Goal: Book appointment/travel/reservation

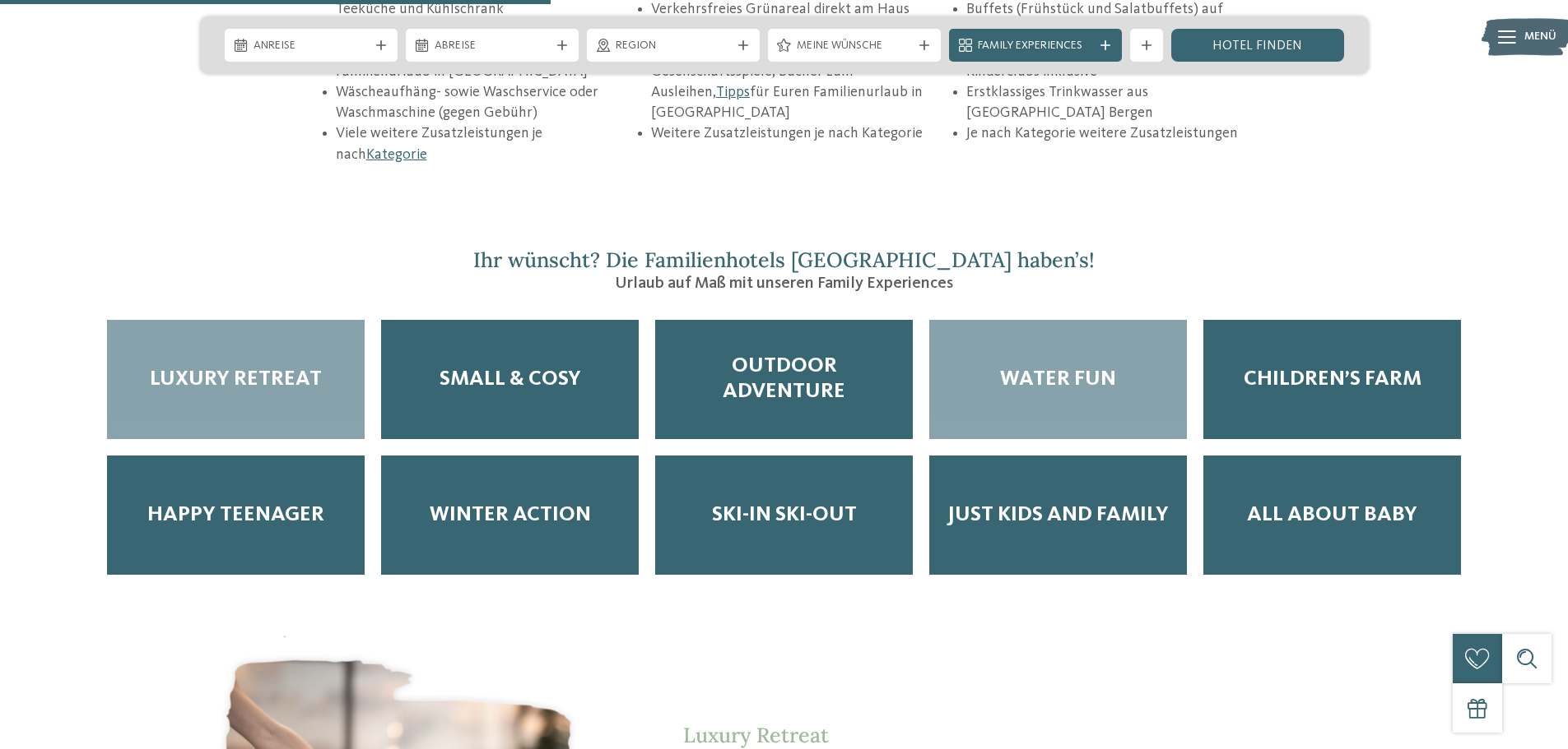
scroll to position [2714, 0]
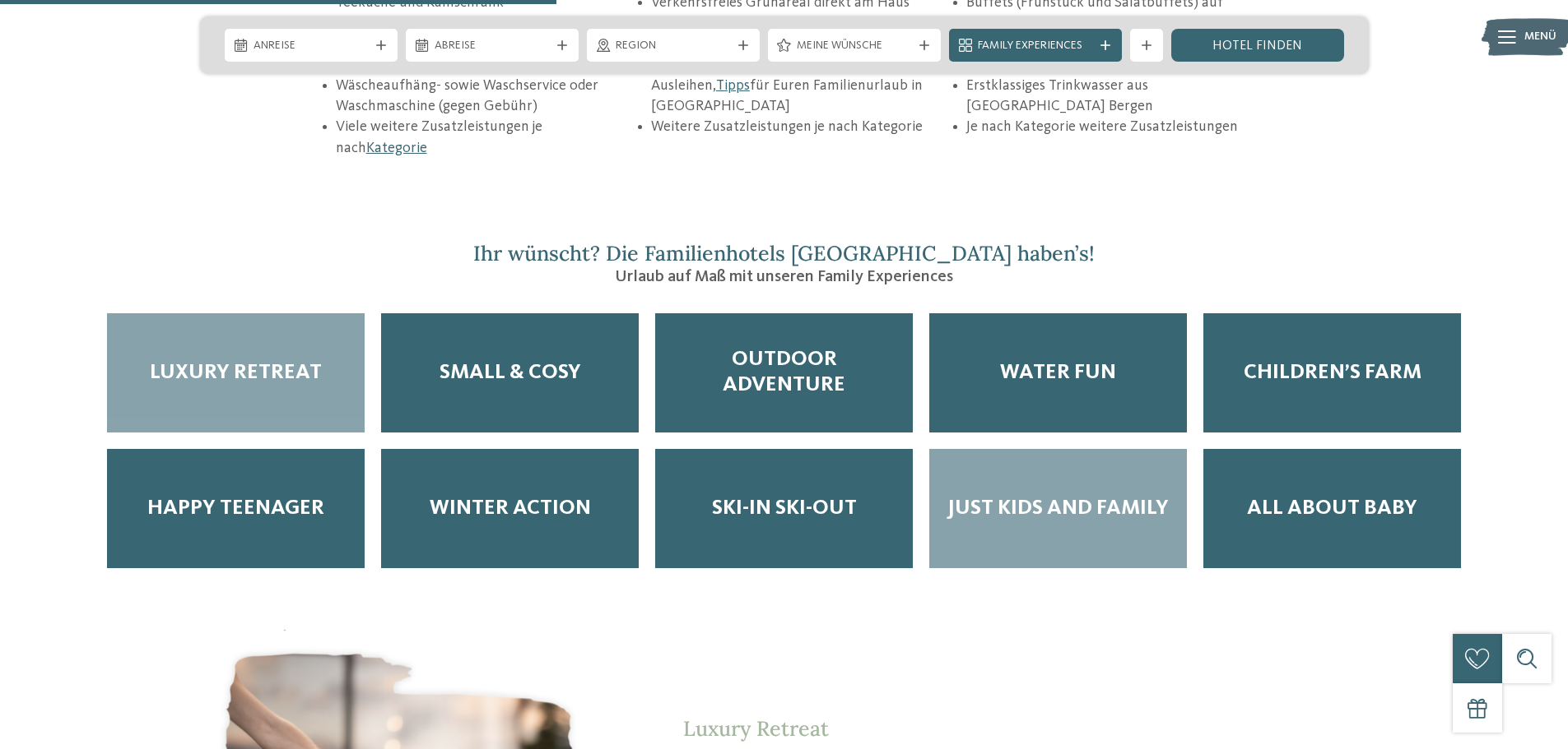
click at [1091, 496] on span "Just Kids and Family" at bounding box center [1058, 509] width 222 height 25
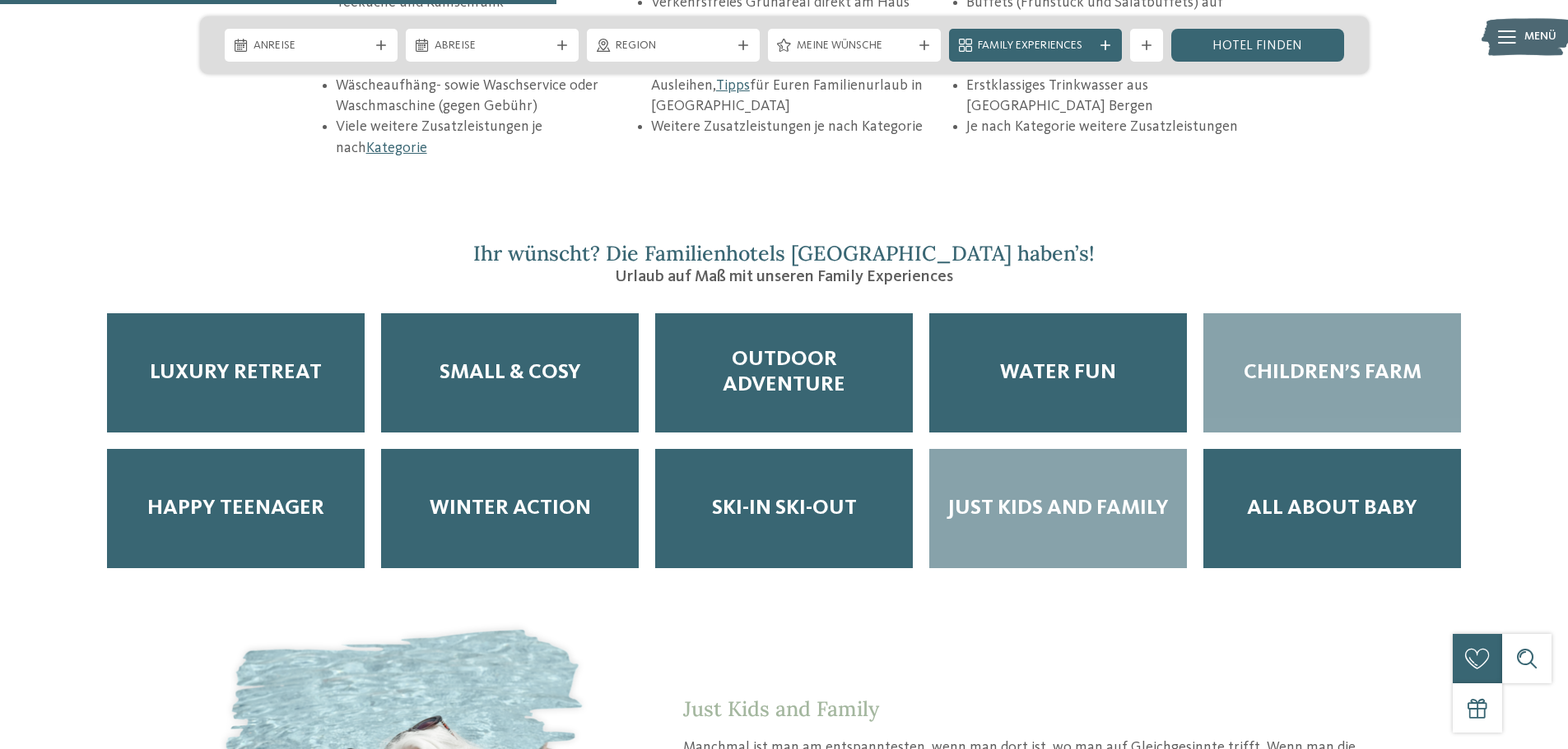
click at [1283, 313] on div "Children’s Farm" at bounding box center [1332, 372] width 258 height 119
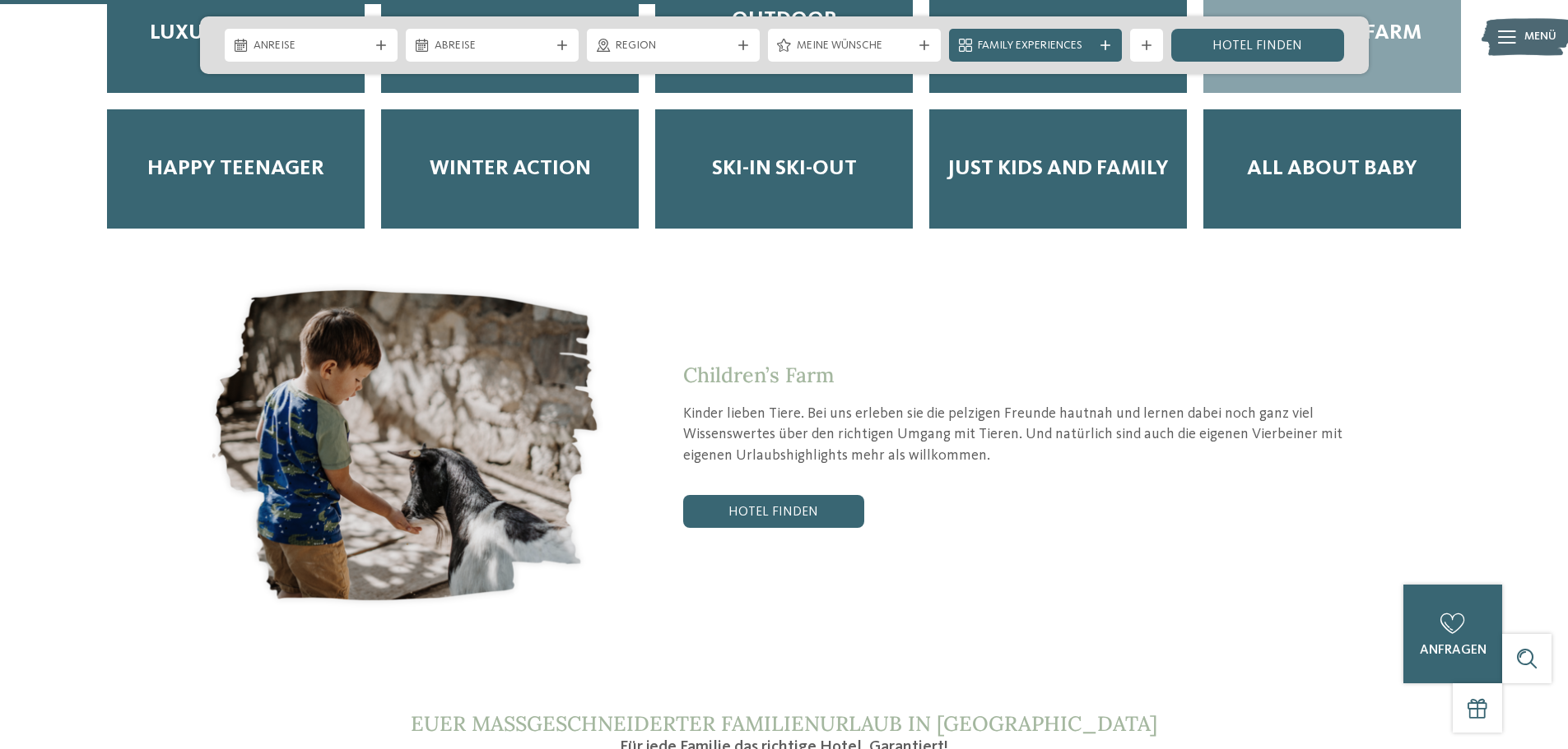
scroll to position [3044, 0]
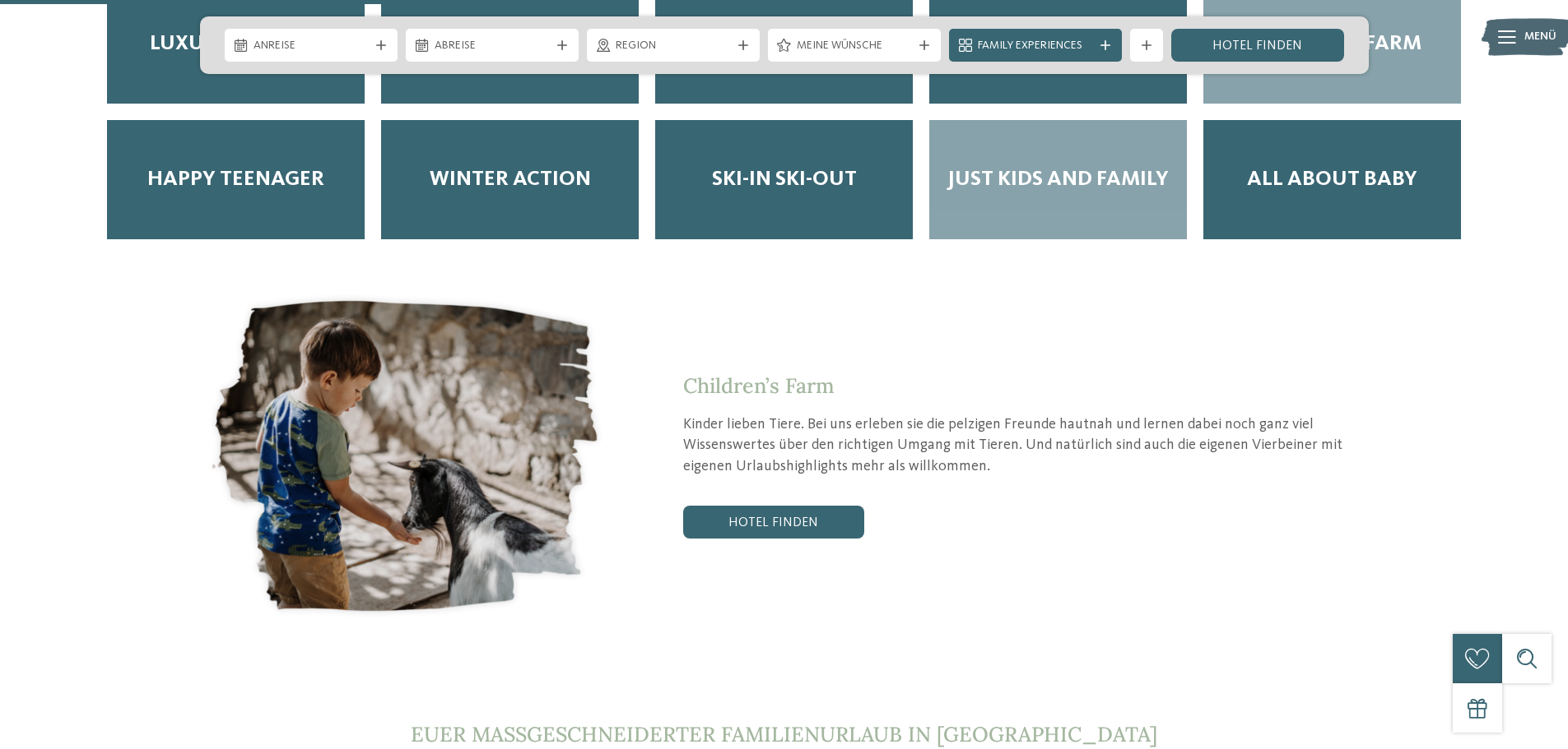
click at [1057, 151] on div "Just Kids and Family" at bounding box center [1057, 179] width 258 height 119
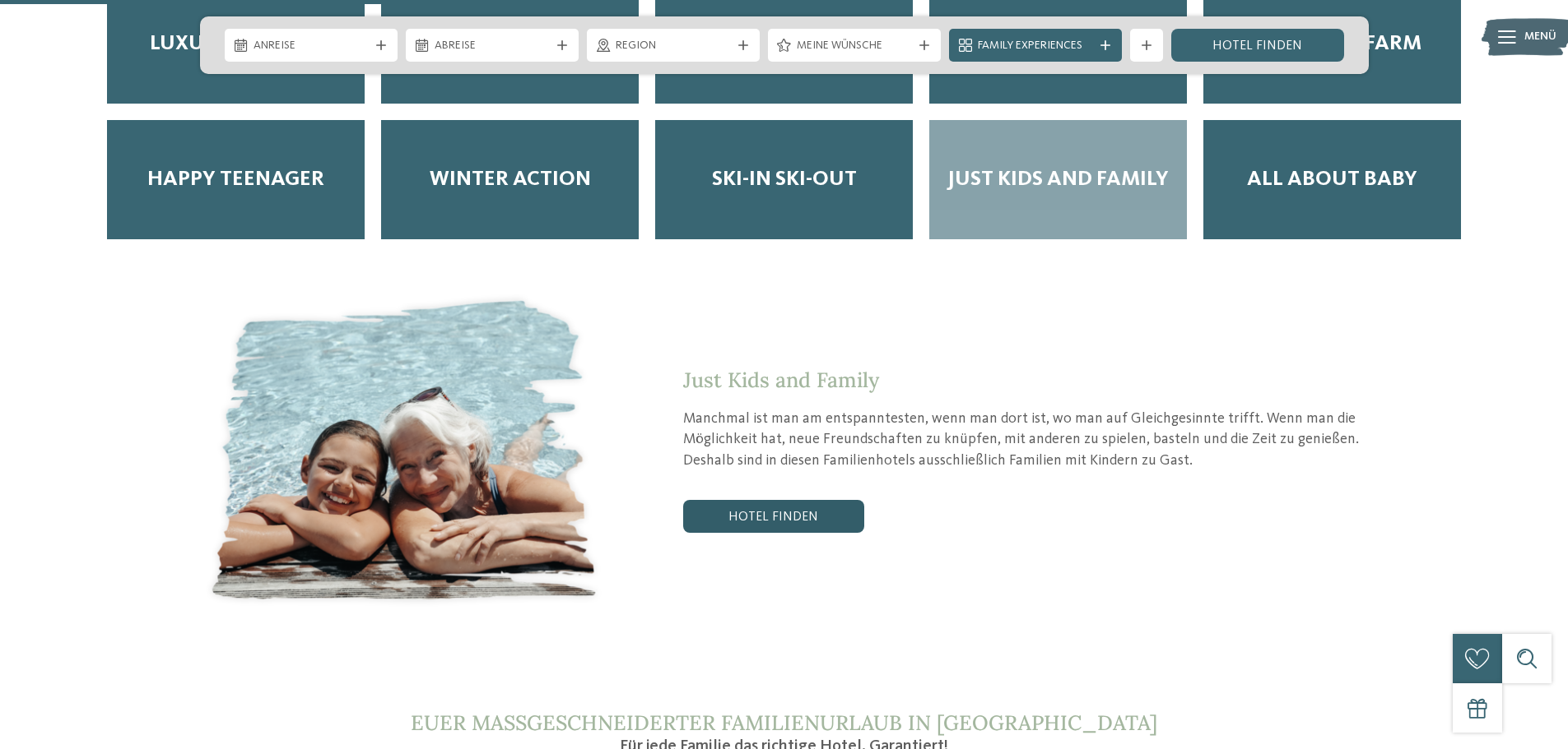
click at [731, 501] on link "Hotel finden" at bounding box center [774, 517] width 181 height 33
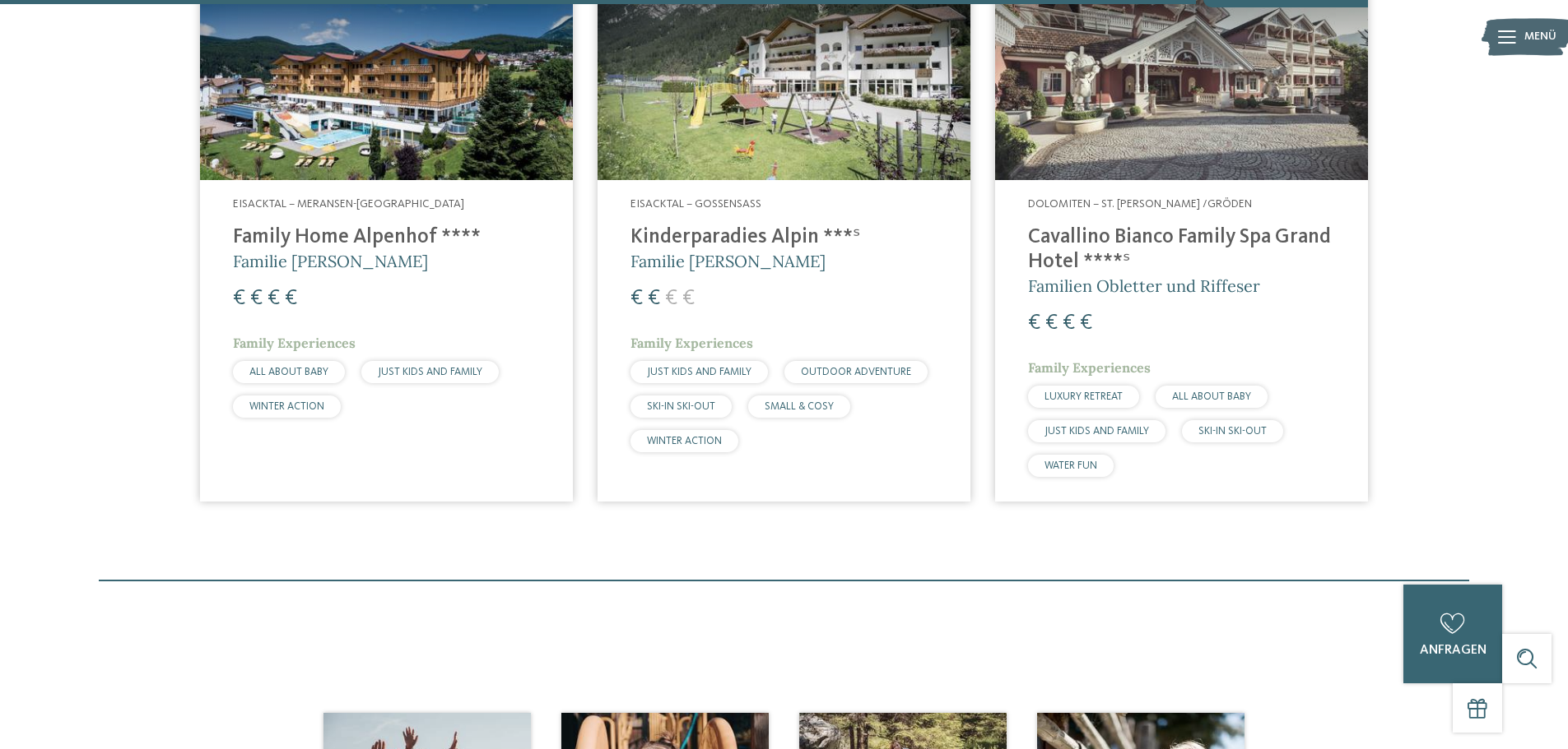
scroll to position [2185, 0]
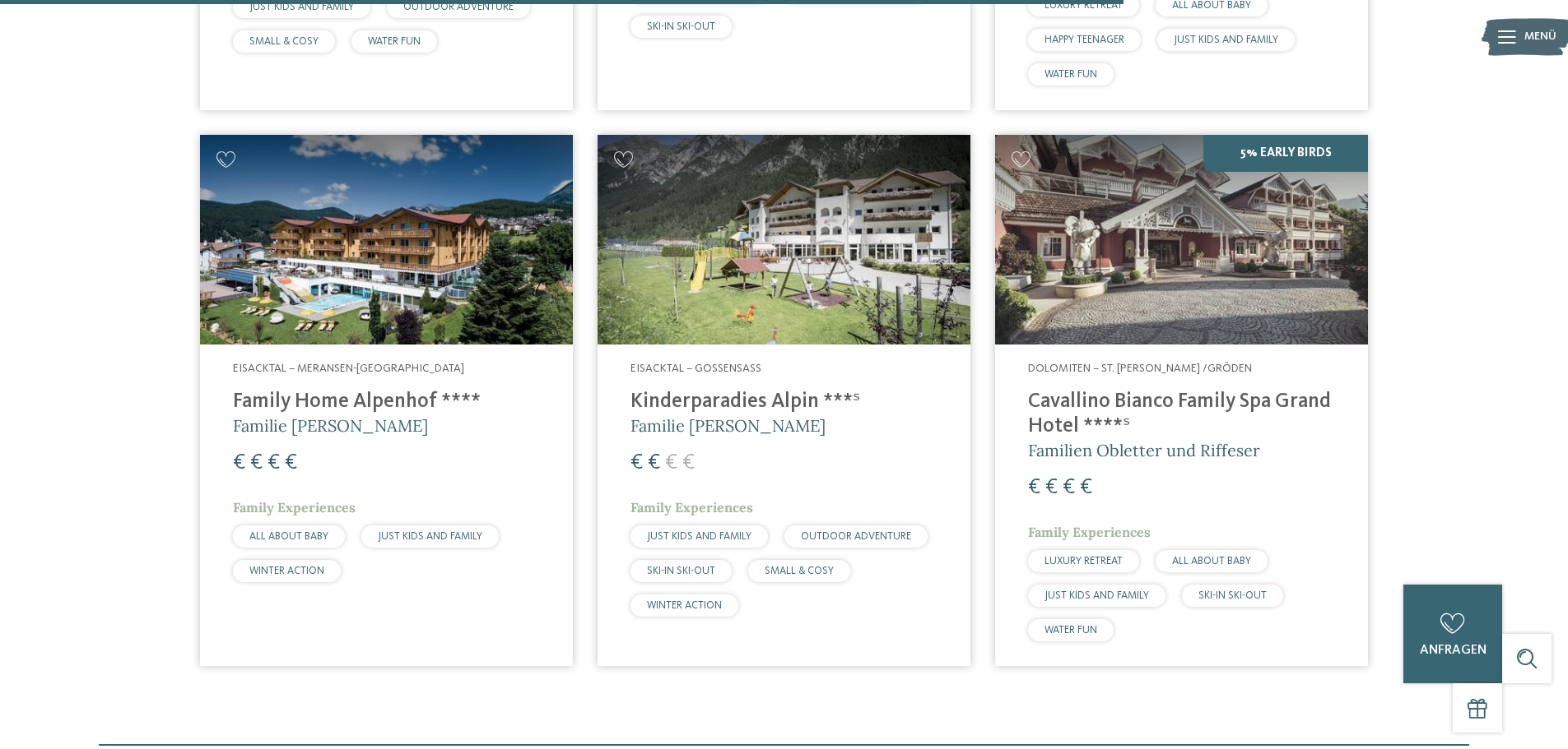
click at [1227, 220] on img at bounding box center [1181, 240] width 372 height 210
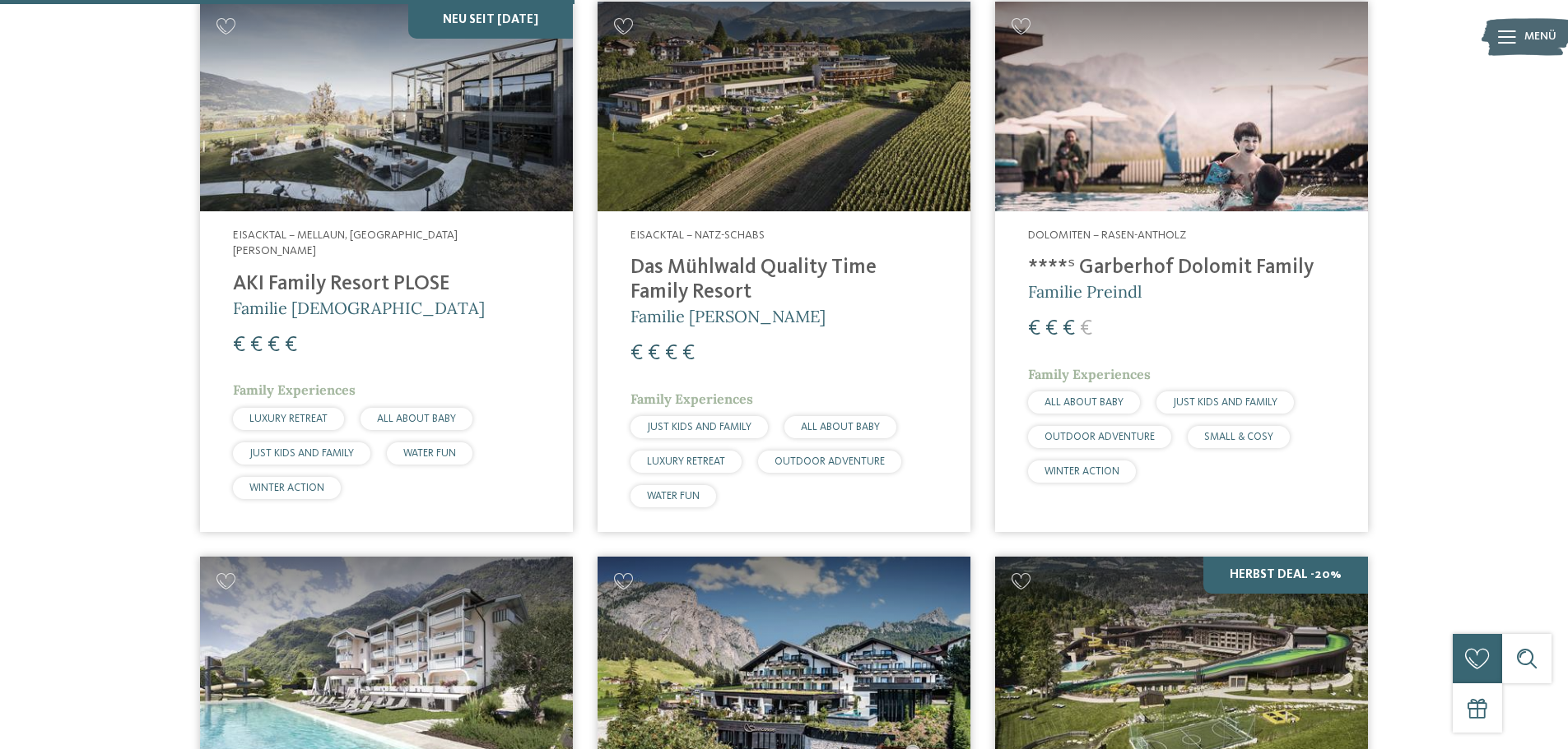
scroll to position [1116, 0]
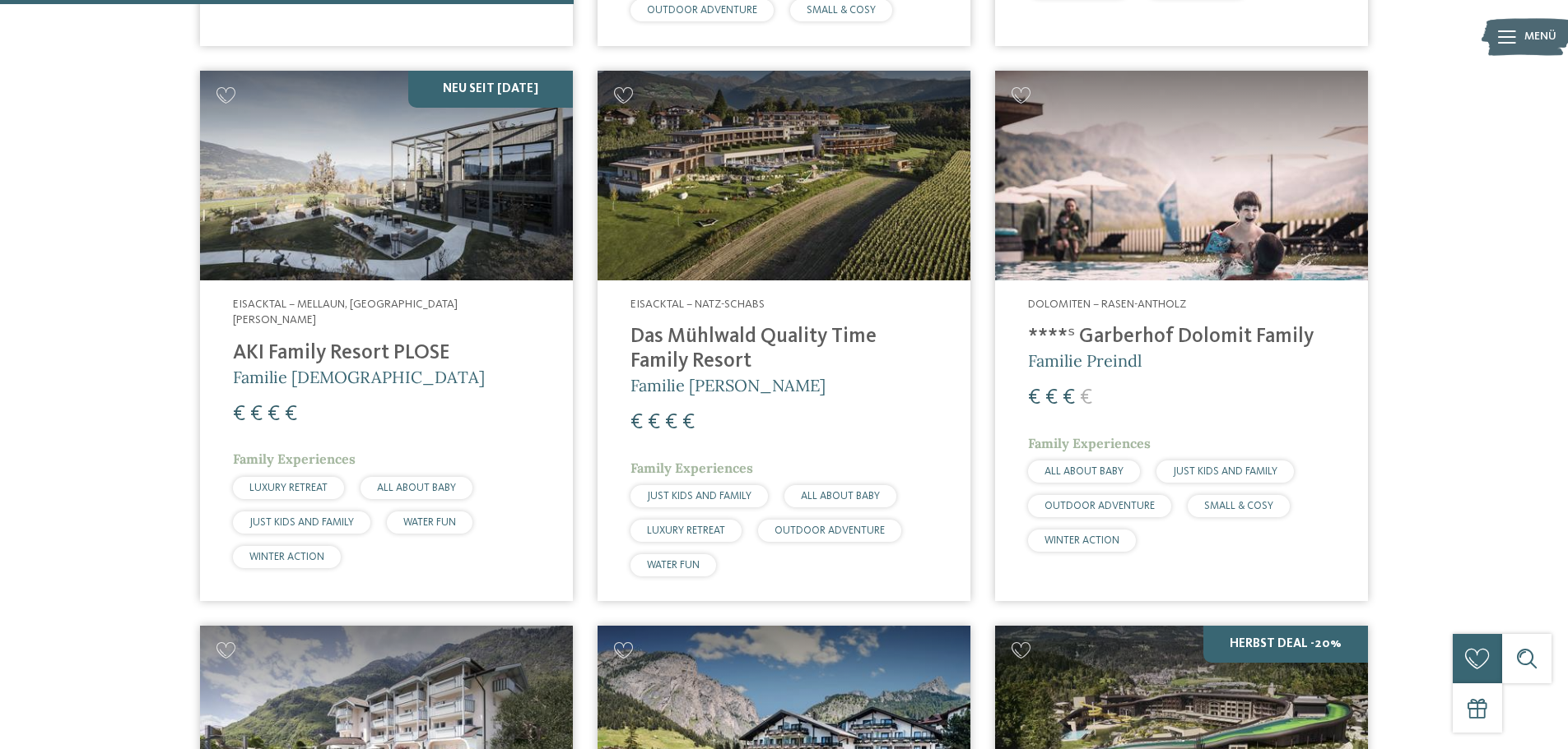
click at [669, 325] on h4 "Das Mühlwald Quality Time Family Resort" at bounding box center [784, 349] width 307 height 49
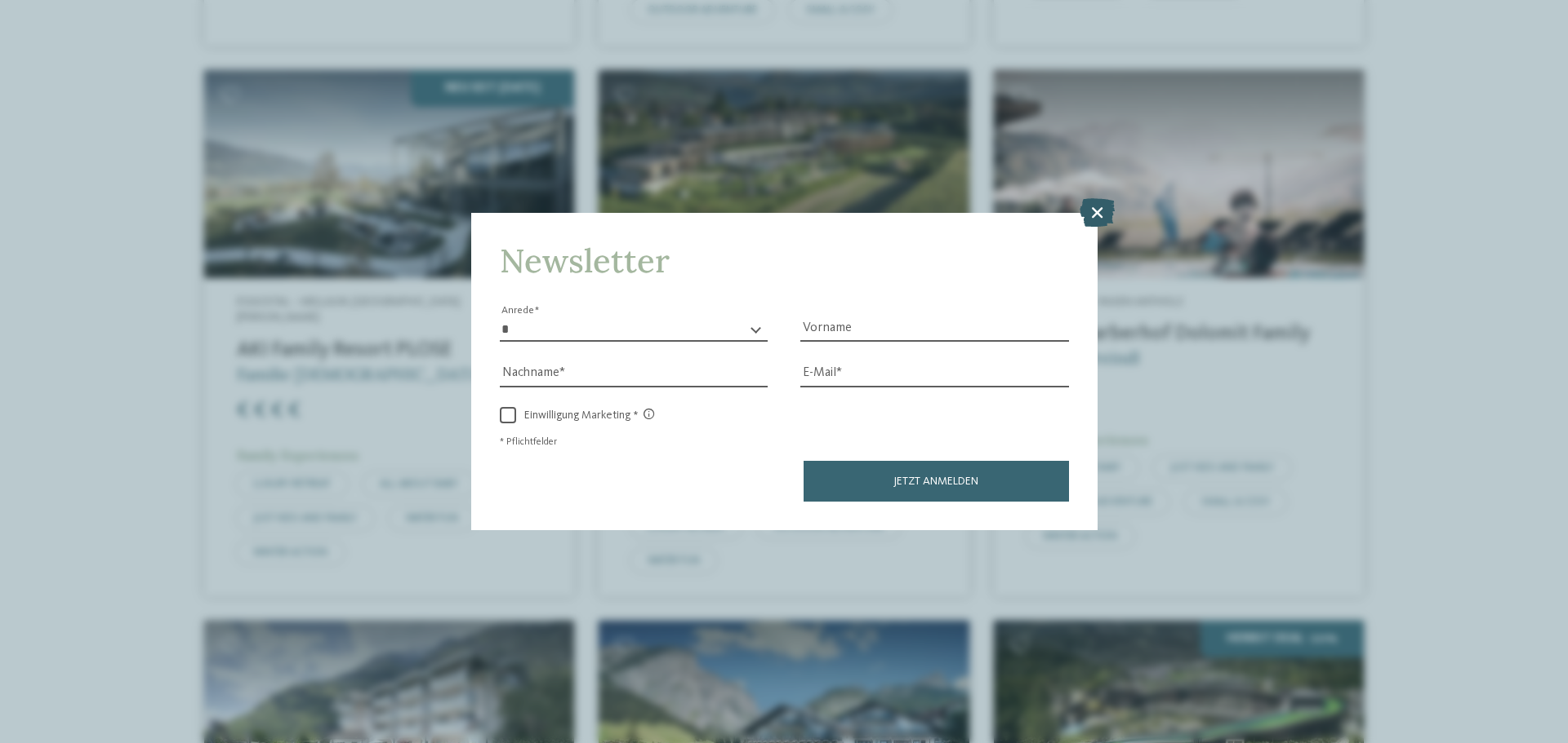
click at [1104, 207] on icon at bounding box center [1096, 213] width 35 height 28
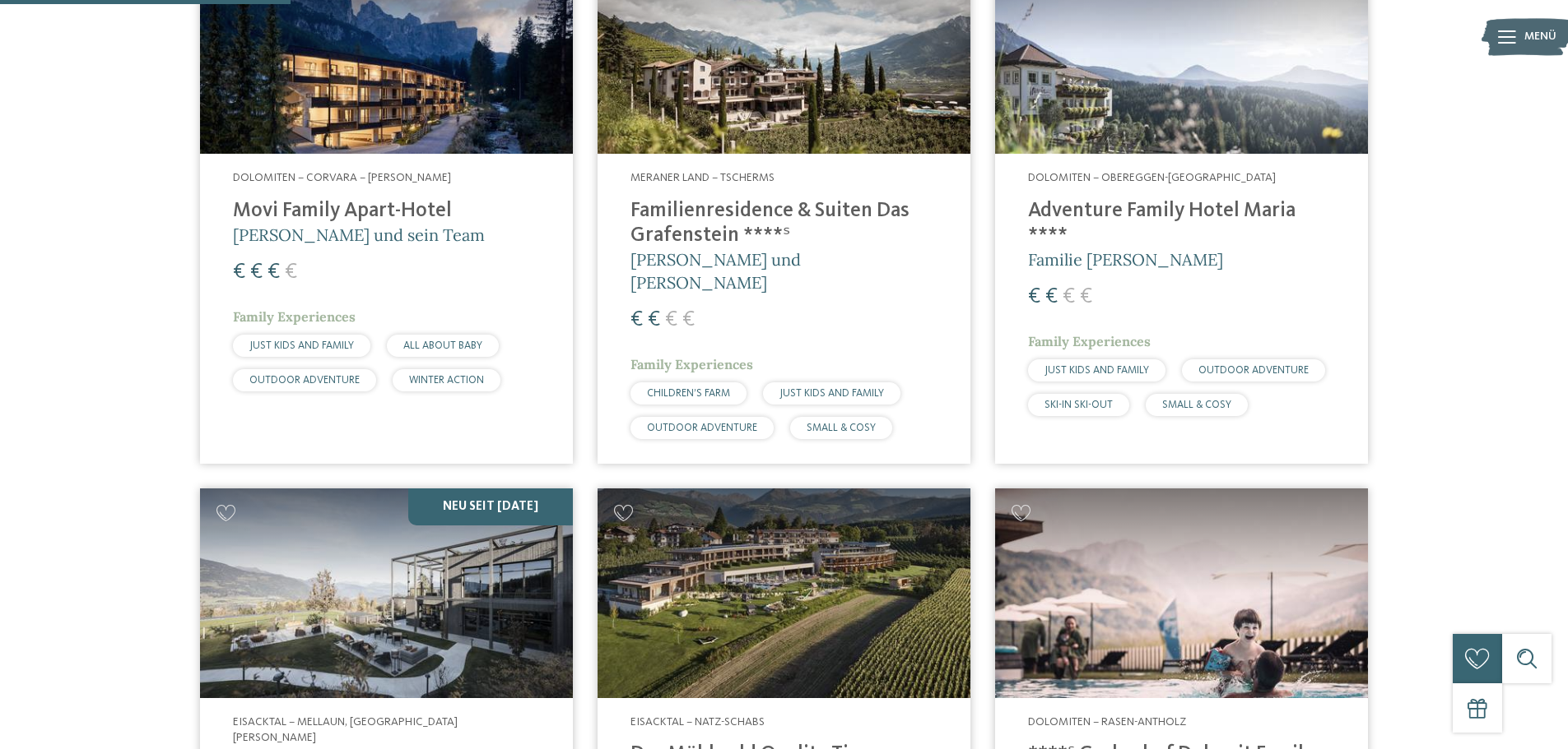
scroll to position [540, 0]
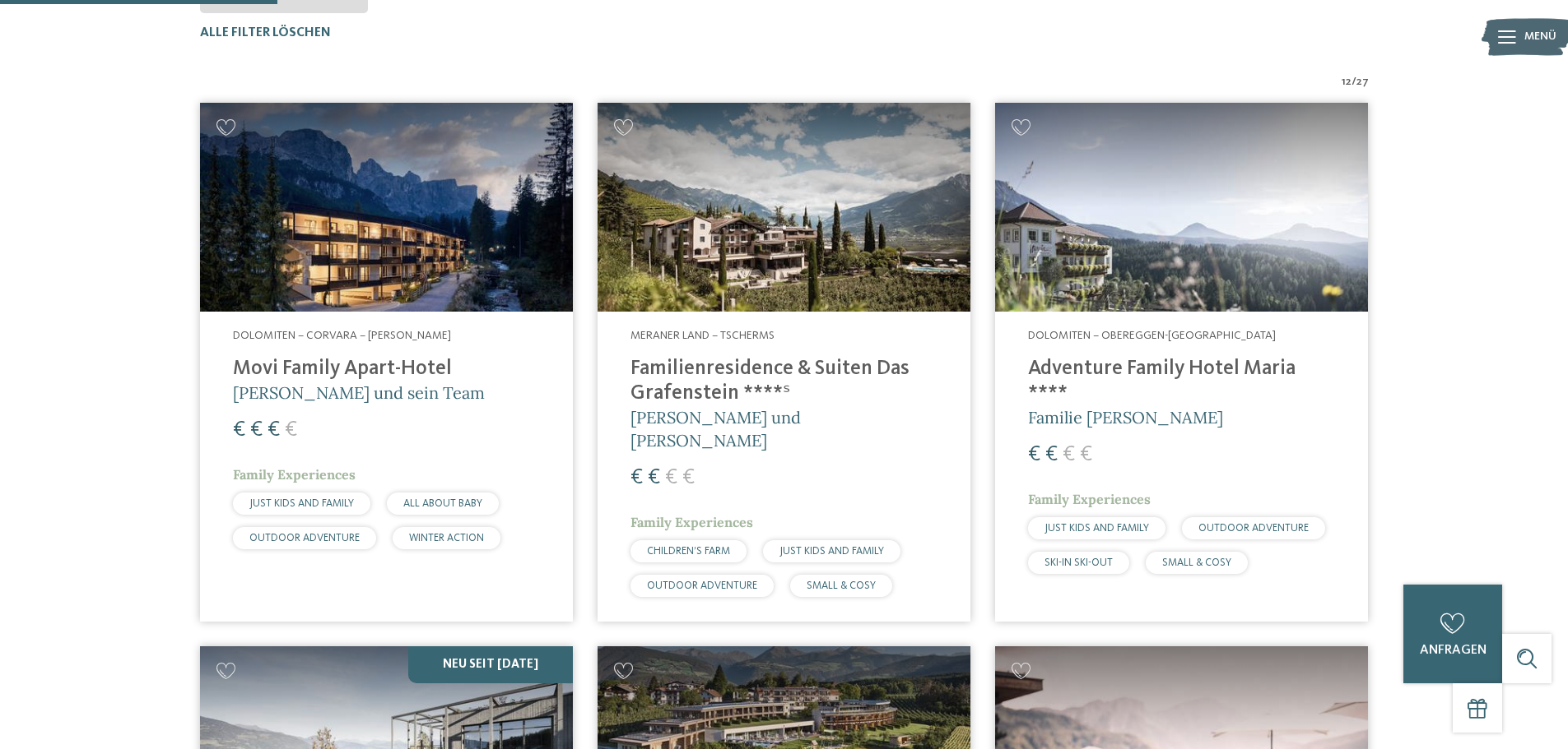
click at [1237, 368] on h4 "Adventure Family Hotel Maria ****" at bounding box center [1181, 381] width 307 height 49
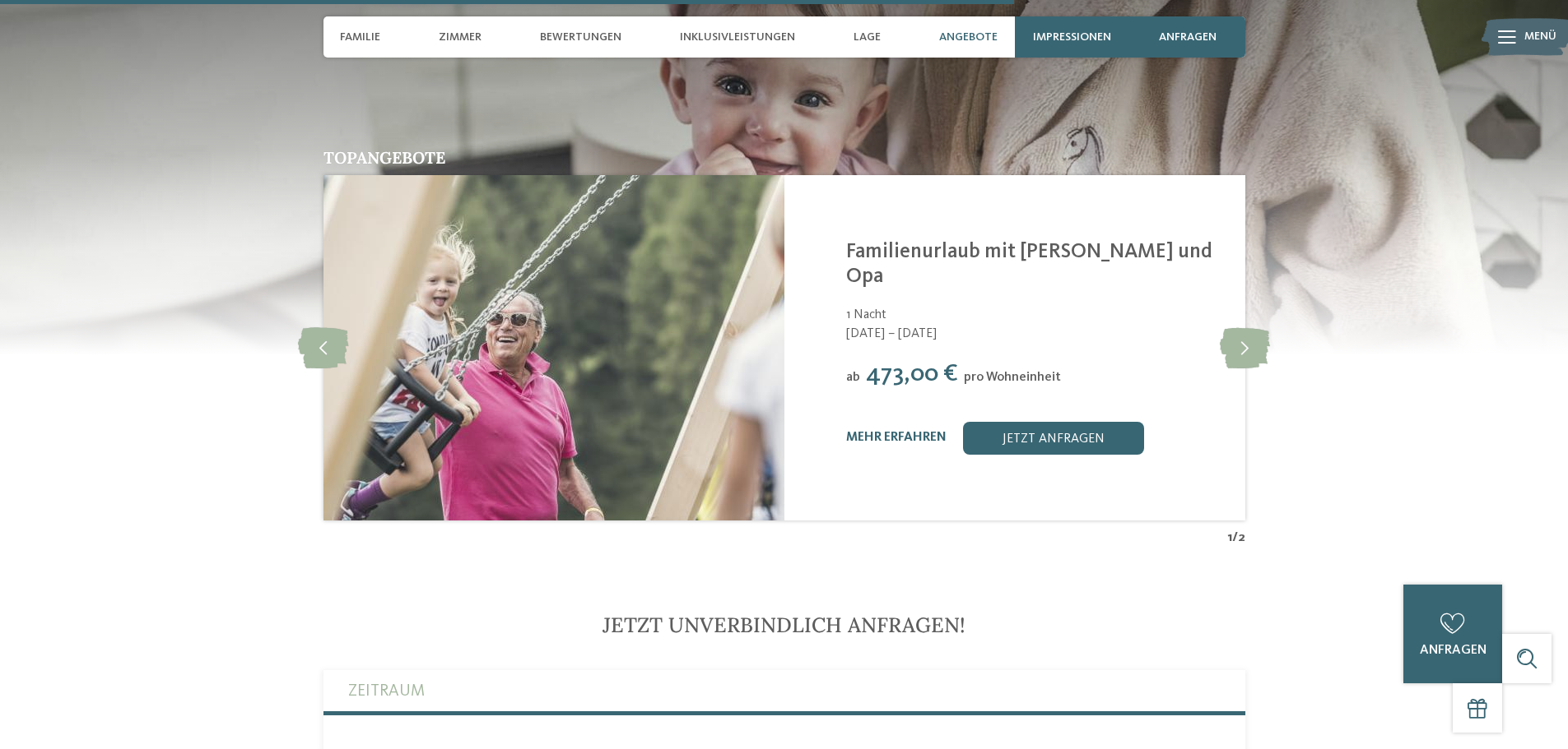
scroll to position [3949, 0]
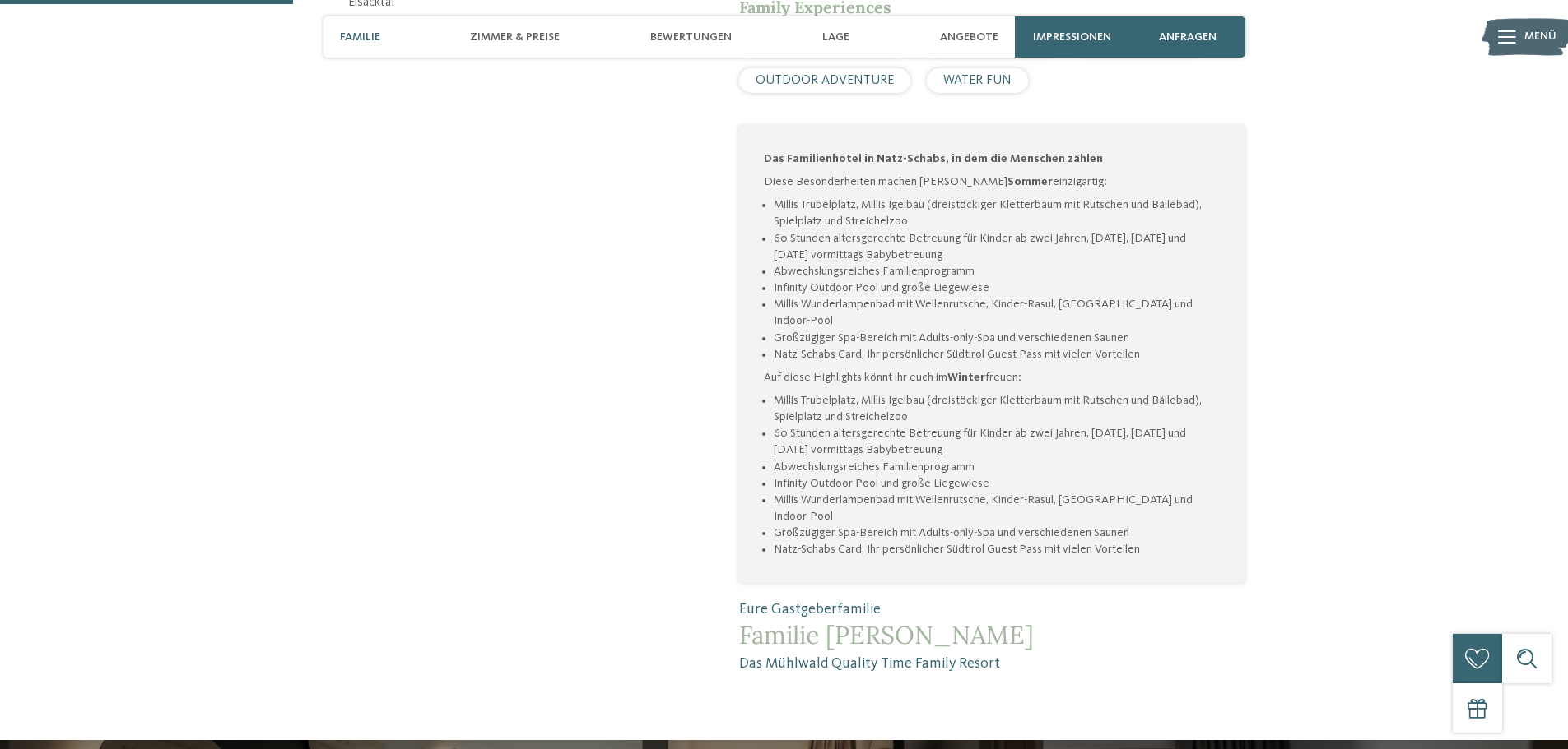
scroll to position [1069, 0]
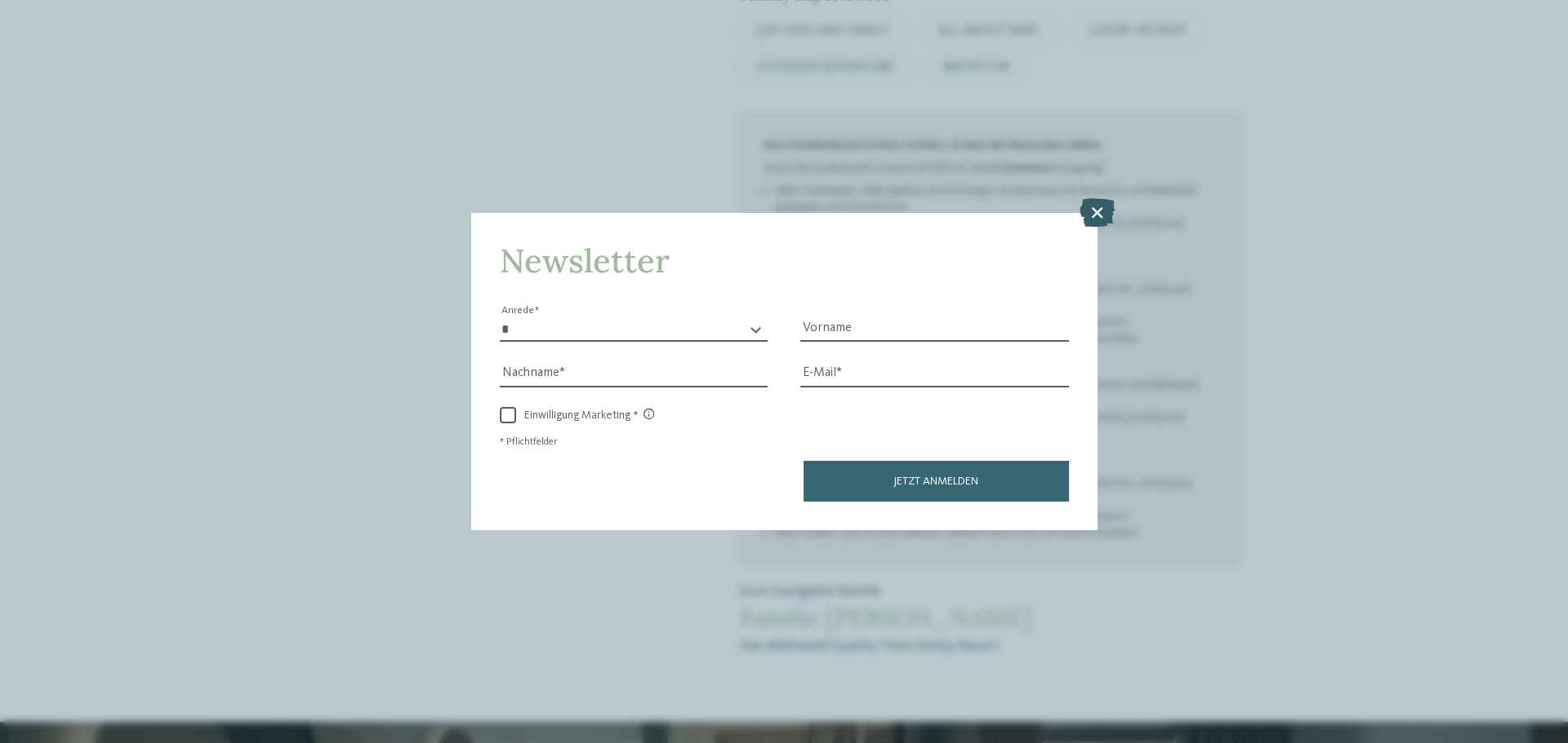
click at [1100, 209] on icon at bounding box center [1096, 213] width 35 height 28
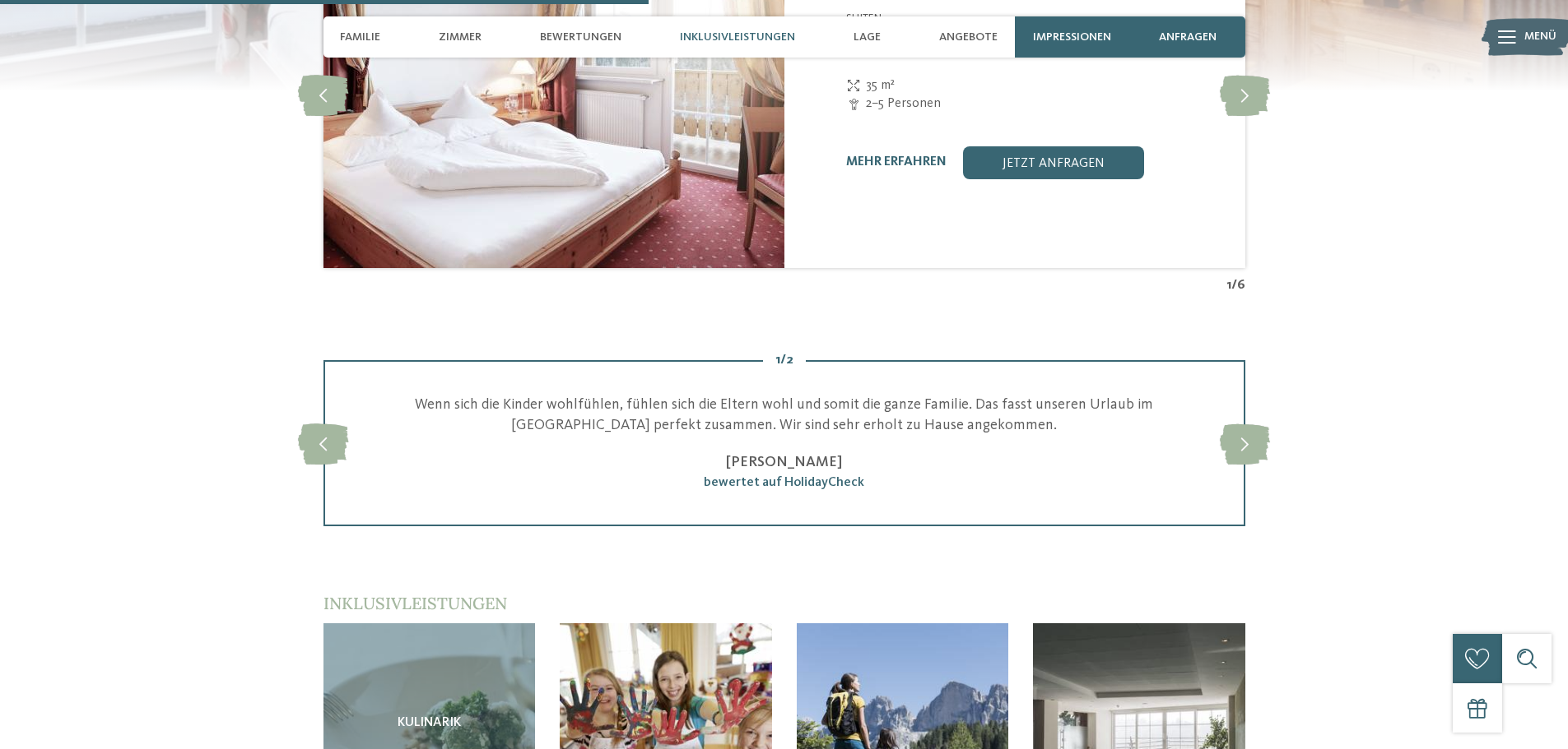
scroll to position [2304, 0]
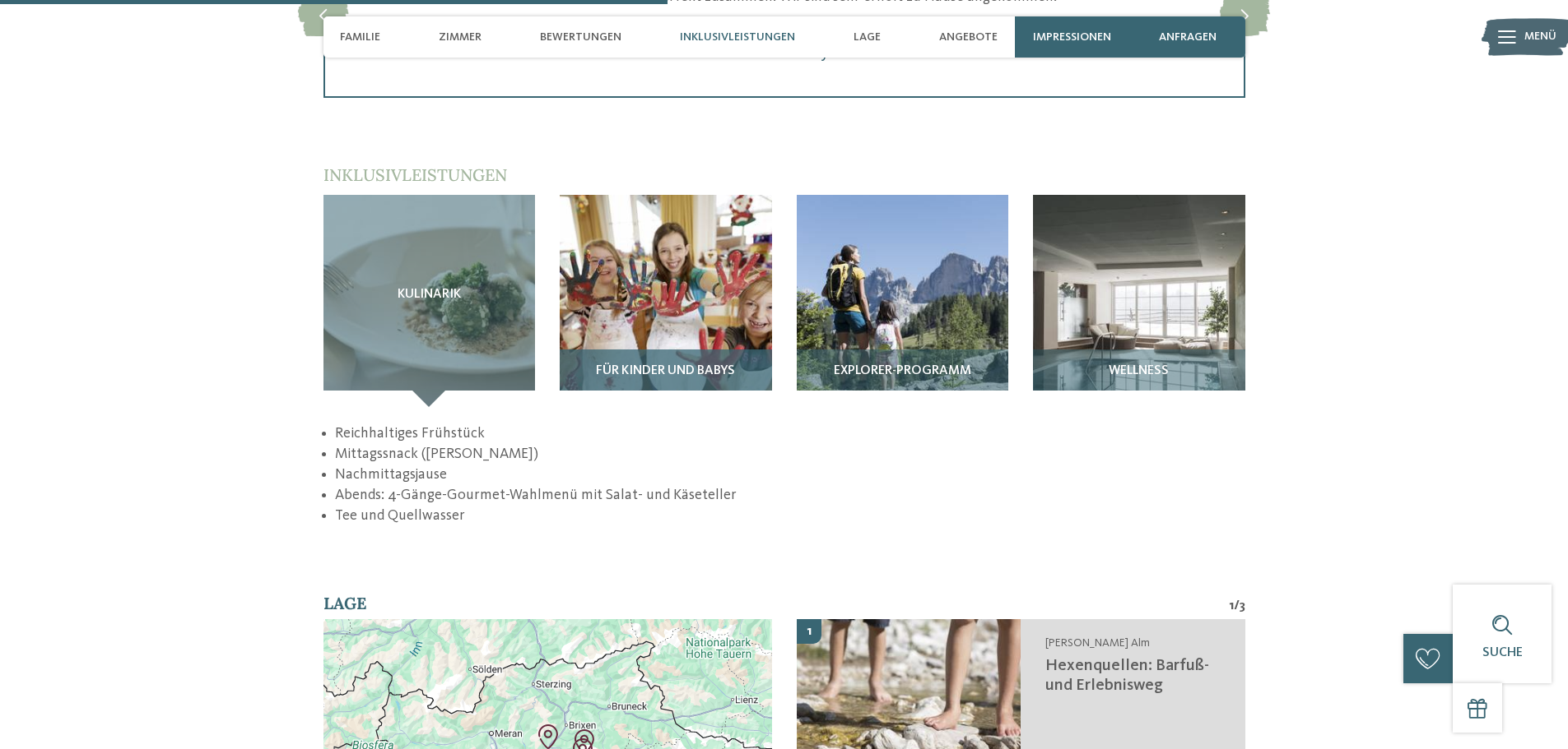
click at [716, 364] on span "Für Kinder und Babys" at bounding box center [665, 371] width 139 height 15
